Goal: Find specific page/section: Find specific page/section

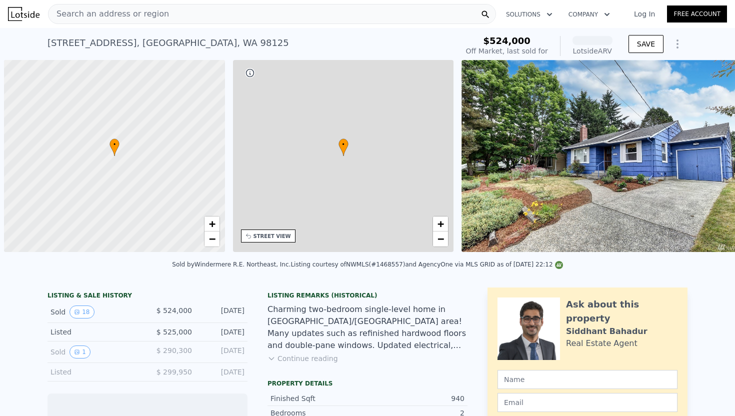
scroll to position [0, 4]
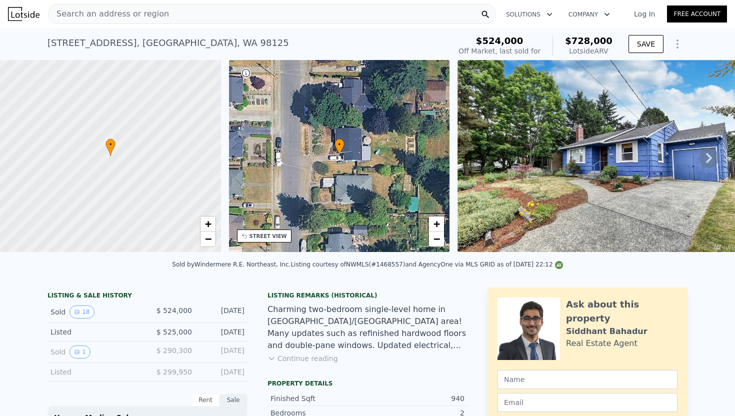
click at [364, 170] on div "• + −" at bounding box center [339, 156] width 221 height 192
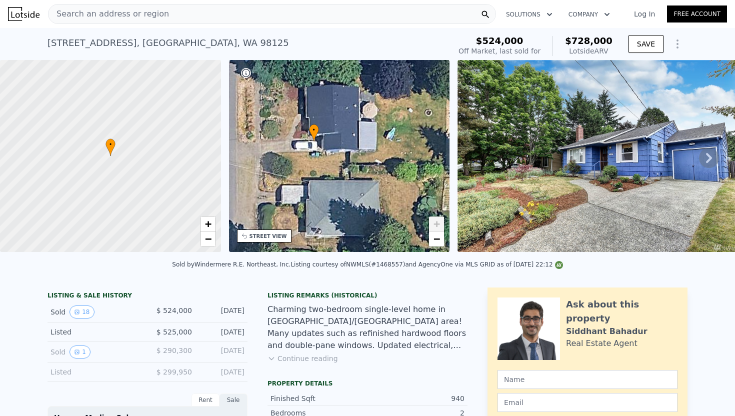
click at [364, 170] on div "• + −" at bounding box center [339, 156] width 221 height 192
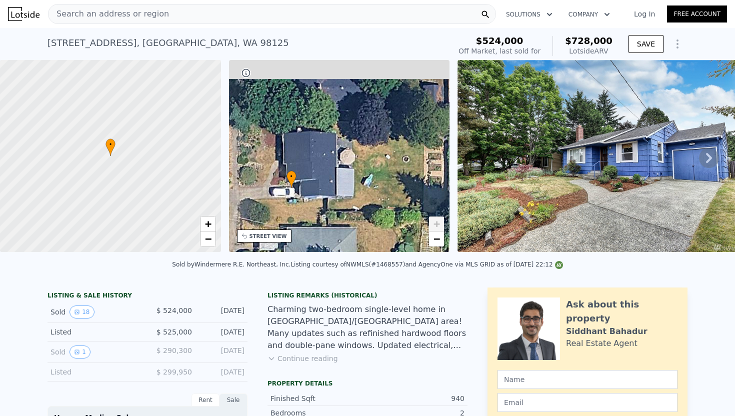
drag, startPoint x: 379, startPoint y: 133, endPoint x: 369, endPoint y: 187, distance: 55.4
click at [369, 188] on div "• + −" at bounding box center [339, 156] width 221 height 192
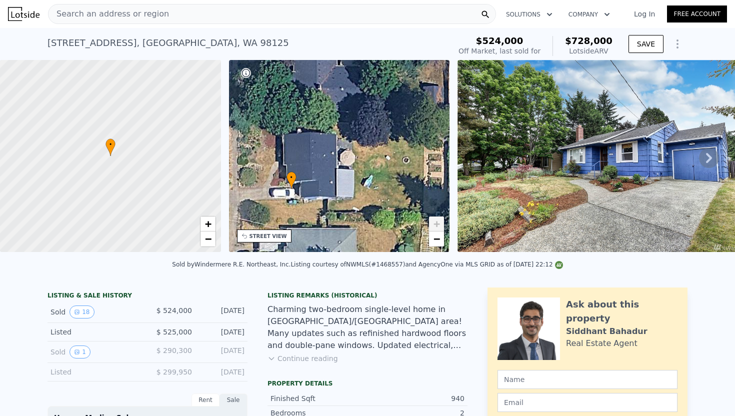
click at [708, 158] on icon at bounding box center [709, 158] width 20 height 20
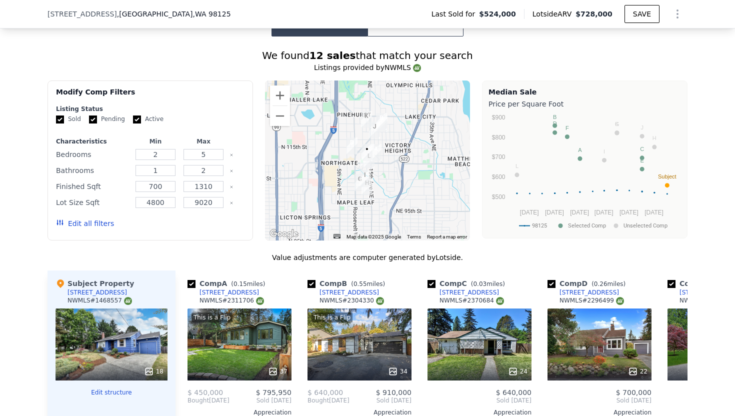
scroll to position [875, 0]
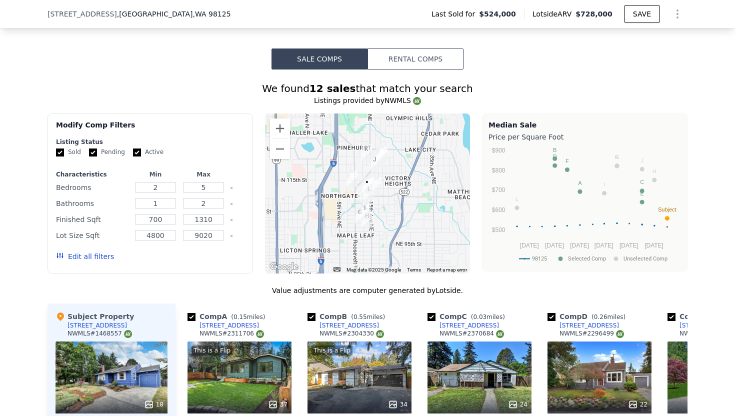
click at [384, 198] on div at bounding box center [367, 193] width 205 height 160
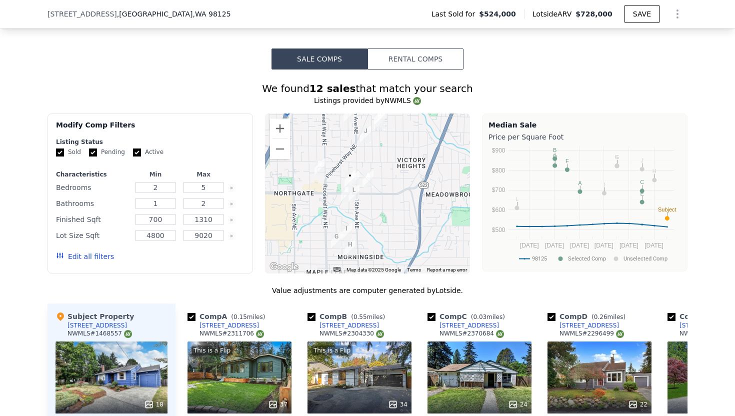
click at [332, 179] on div at bounding box center [367, 193] width 205 height 160
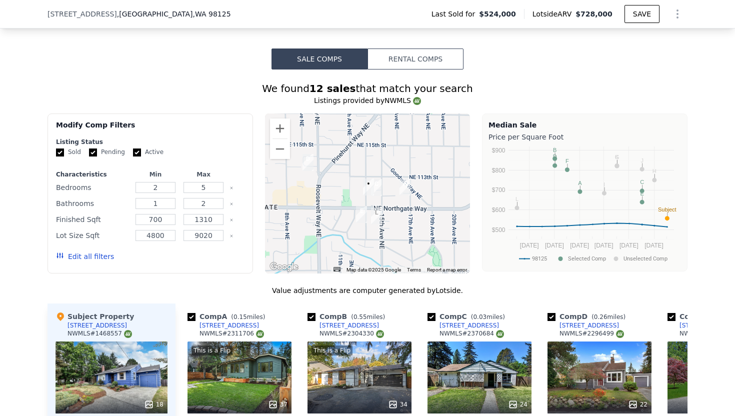
click at [353, 195] on div at bounding box center [367, 193] width 205 height 160
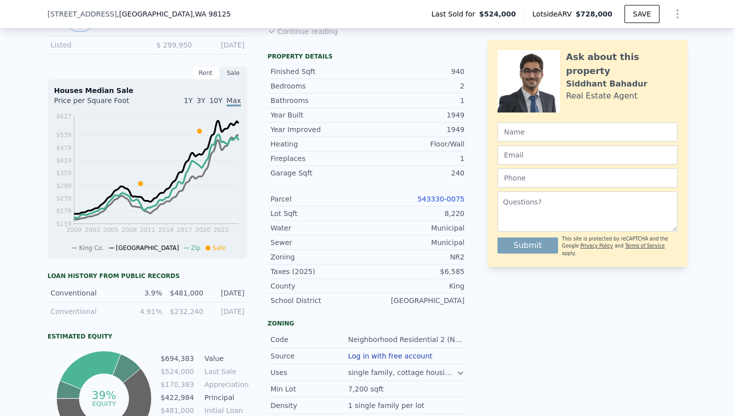
scroll to position [322, 0]
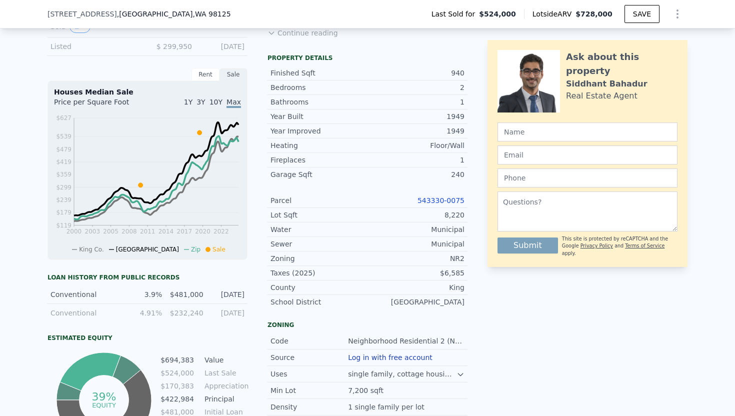
click at [430, 198] on link "543330-0075" at bounding box center [440, 200] width 47 height 8
